Goal: Find specific page/section: Find specific page/section

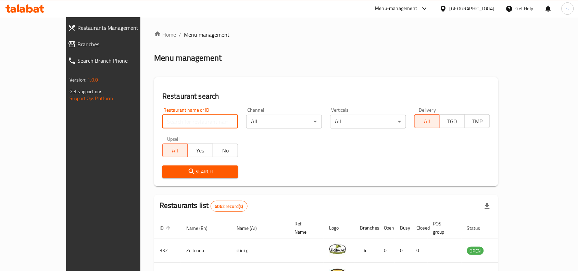
paste input "17184"
type input "17184"
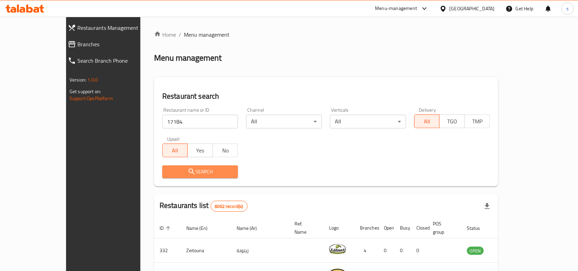
click at [192, 173] on span "Search" at bounding box center [200, 171] width 65 height 9
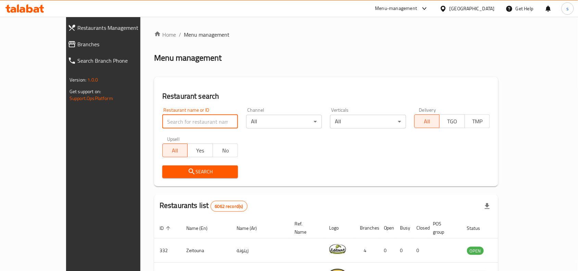
click at [162, 117] on input "search" at bounding box center [200, 122] width 76 height 14
paste input "17184"
type input "17184"
click at [162, 165] on button "Search" at bounding box center [200, 171] width 76 height 13
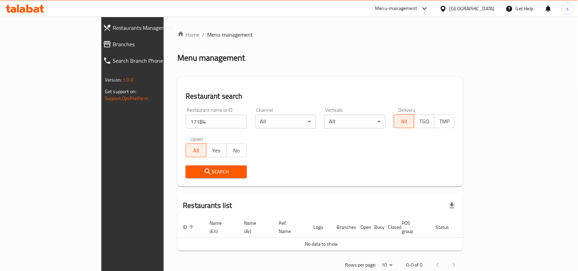
click at [191, 175] on span "Search" at bounding box center [216, 171] width 50 height 9
click at [191, 173] on span "Search" at bounding box center [216, 171] width 50 height 9
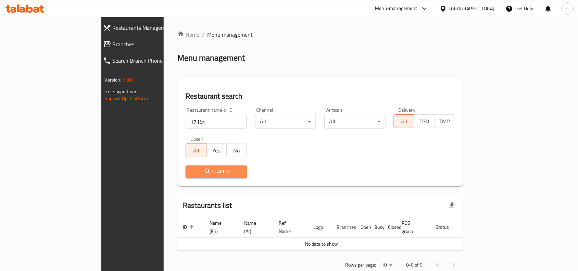
click at [191, 173] on span "Search" at bounding box center [216, 171] width 50 height 9
click at [191, 170] on span "Search" at bounding box center [216, 171] width 50 height 9
click at [191, 172] on span "Search" at bounding box center [216, 171] width 50 height 9
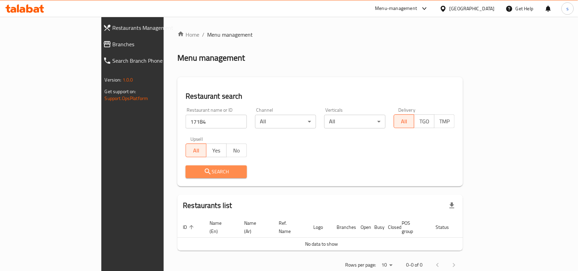
click at [191, 172] on span "Search" at bounding box center [216, 171] width 50 height 9
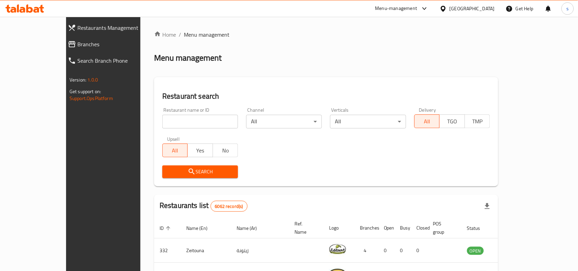
click at [199, 119] on input "search" at bounding box center [200, 122] width 76 height 14
click at [418, 9] on div "Menu-management" at bounding box center [396, 8] width 42 height 8
click at [369, 61] on div "All Plugins Global Quality Control Center Menu-management Restaurant-Management" at bounding box center [406, 53] width 103 height 61
click at [380, 61] on div "All Plugins Global Quality Control Center Menu-management Restaurant-Management" at bounding box center [406, 53] width 103 height 61
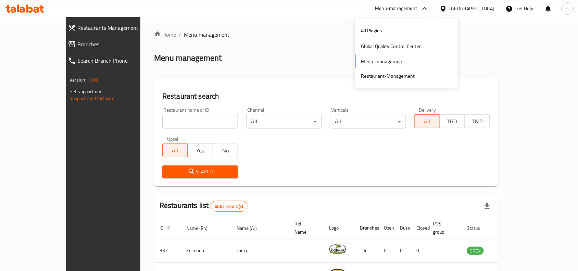
click at [184, 35] on span "Menu management" at bounding box center [207, 34] width 46 height 8
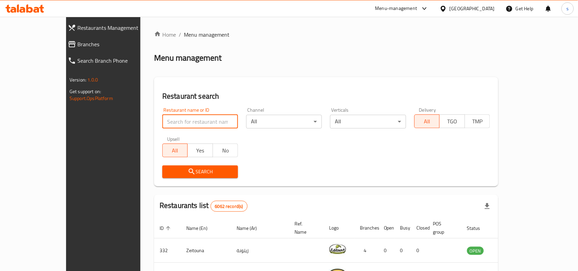
click at [162, 119] on input "search" at bounding box center [200, 122] width 76 height 14
paste input "17184"
type input "17184"
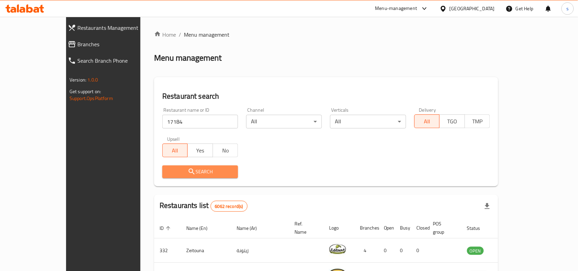
click at [168, 170] on span "Search" at bounding box center [200, 171] width 65 height 9
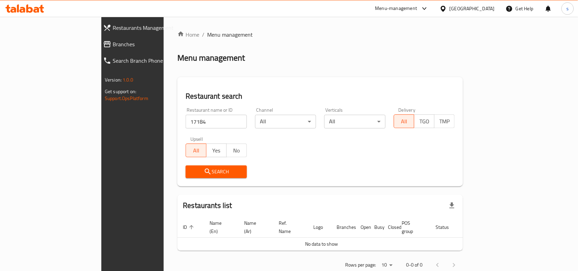
click at [191, 170] on span "Search" at bounding box center [216, 171] width 50 height 9
click at [323, 239] on span "No data to show" at bounding box center [322, 243] width 33 height 9
click at [186, 122] on input "17184" at bounding box center [216, 122] width 61 height 14
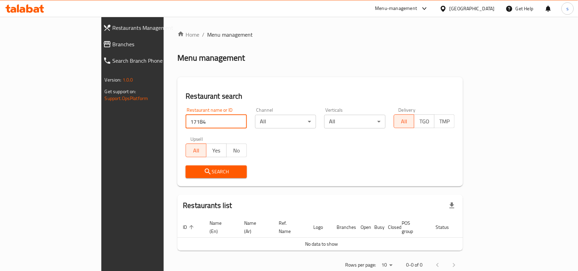
click at [186, 166] on button "Search" at bounding box center [216, 171] width 61 height 13
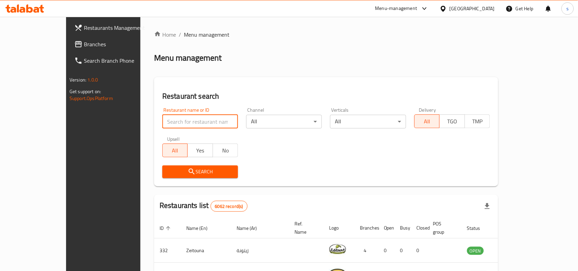
drag, startPoint x: 149, startPoint y: 118, endPoint x: 132, endPoint y: 117, distance: 17.2
click at [162, 117] on input "search" at bounding box center [200, 122] width 76 height 14
paste input "17184"
type input "1"
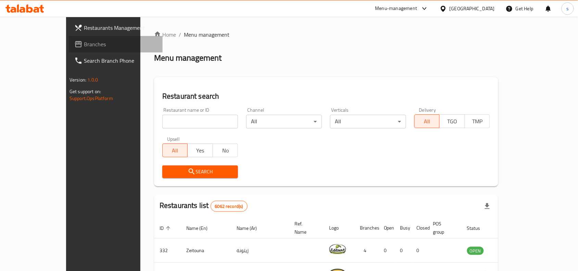
click at [84, 42] on span "Branches" at bounding box center [120, 44] width 73 height 8
